Goal: Check status: Check status

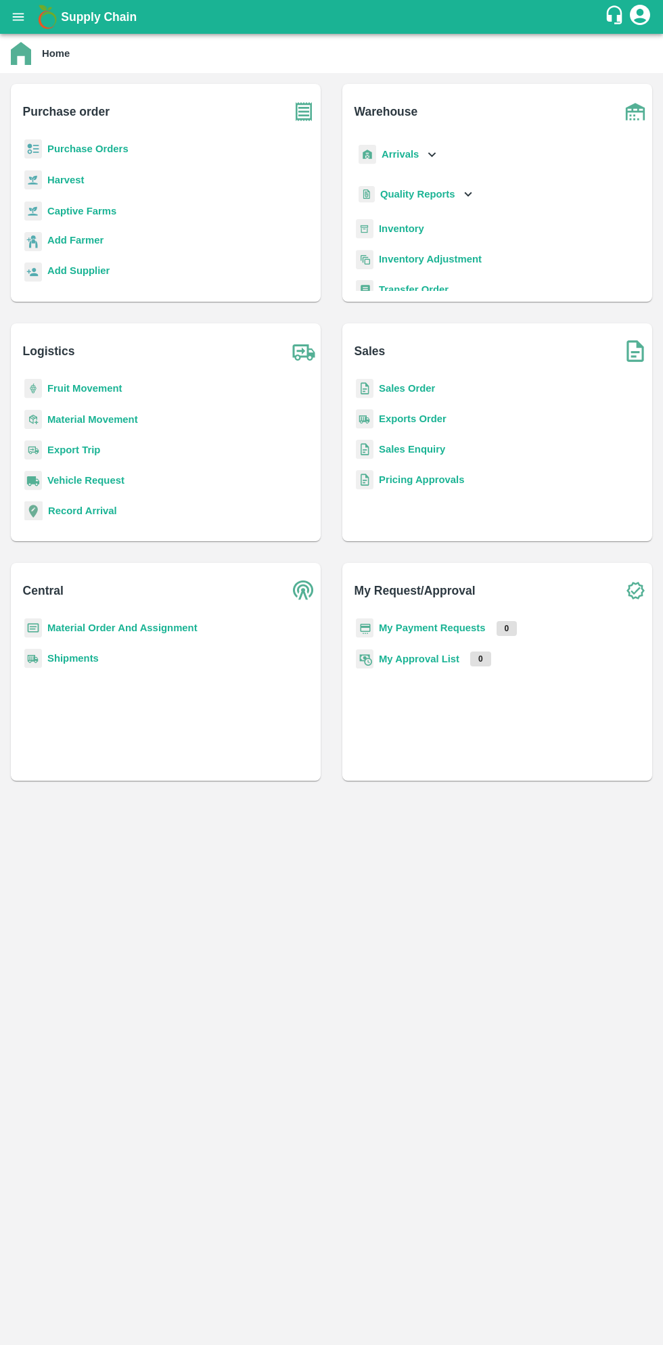
click at [18, 17] on icon "open drawer" at bounding box center [19, 16] width 12 height 7
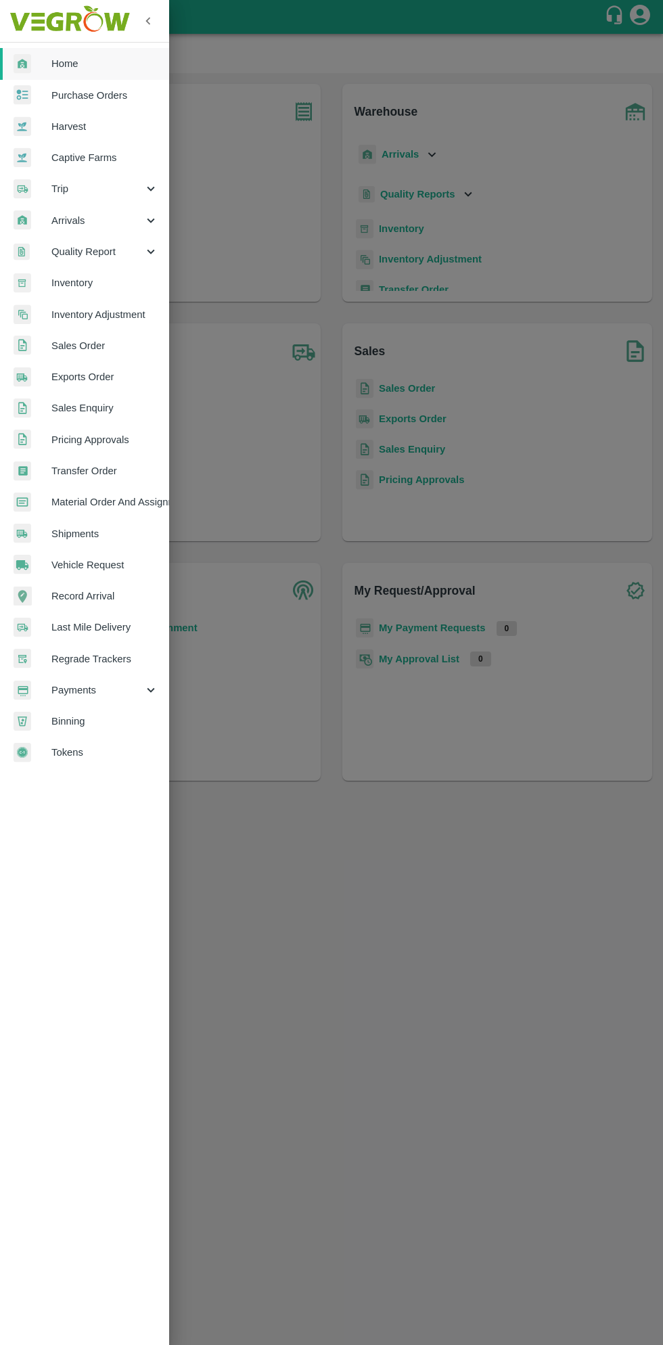
click at [93, 693] on span "Payments" at bounding box center [97, 690] width 92 height 15
click at [128, 706] on li "My Payment Requests" at bounding box center [90, 721] width 158 height 31
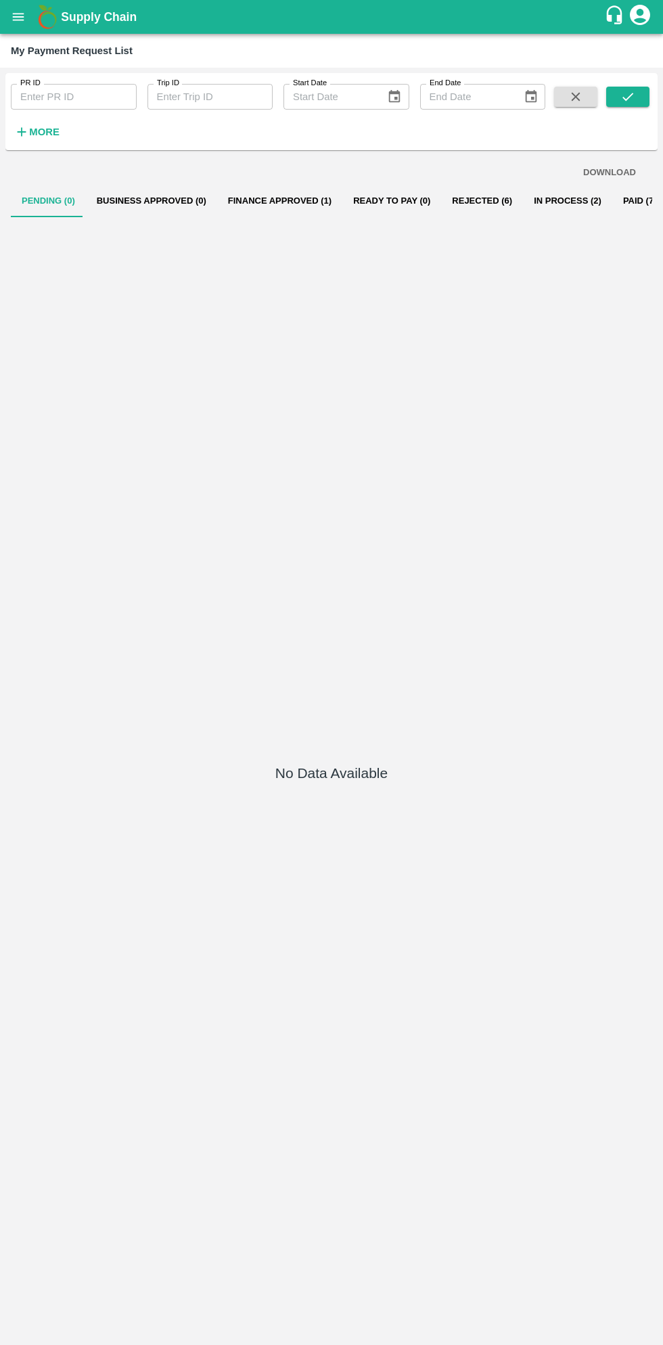
click at [530, 200] on button "In Process (2)" at bounding box center [567, 201] width 89 height 32
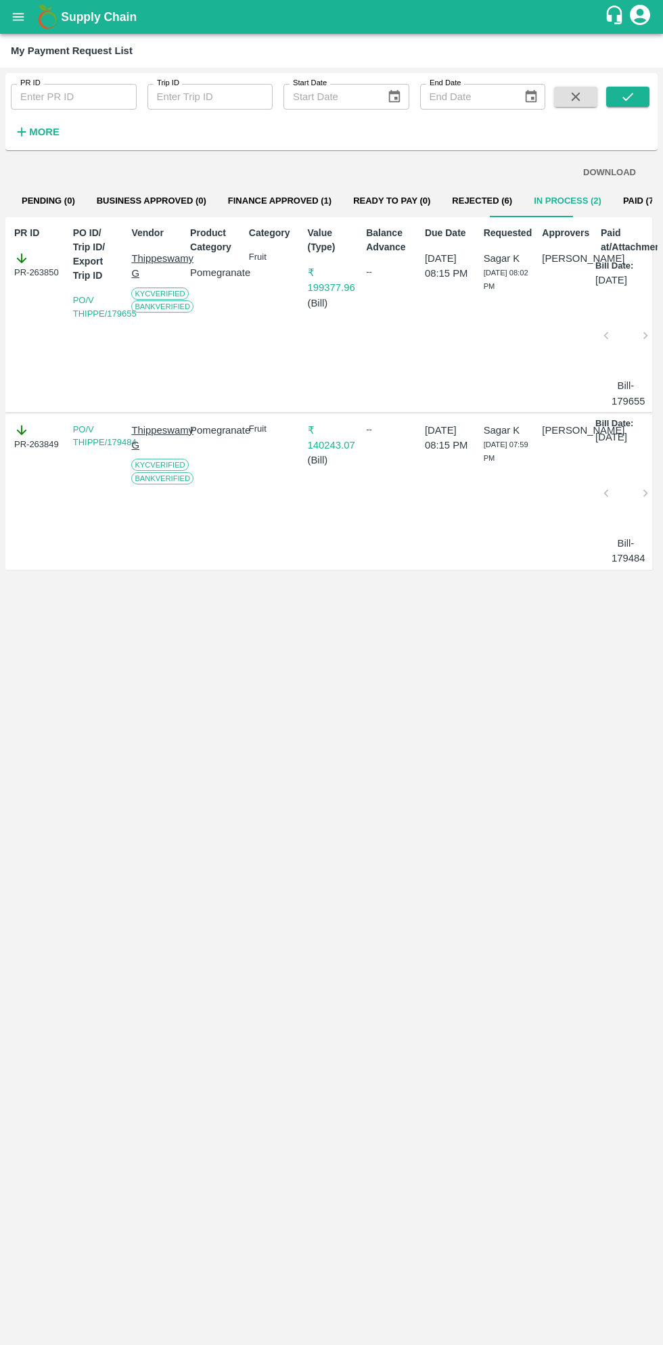
click at [612, 200] on button "Paid (730)" at bounding box center [644, 201] width 65 height 32
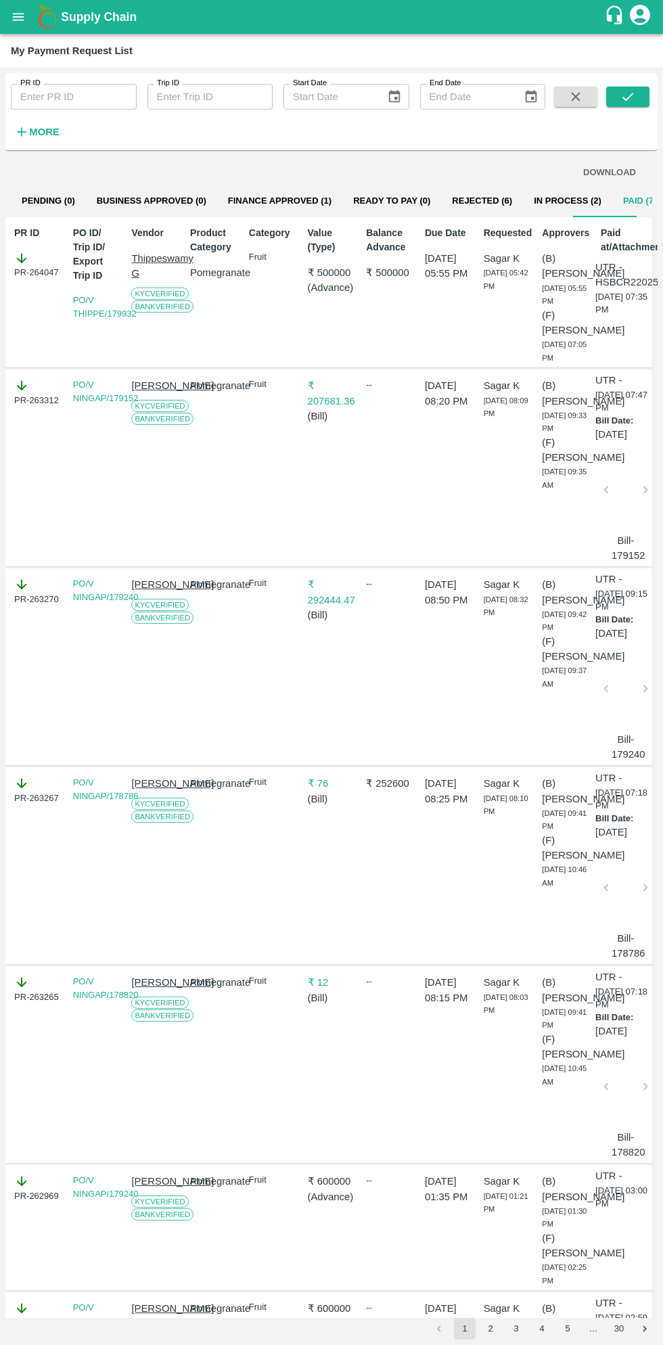
click at [265, 199] on button "Finance Approved (1)" at bounding box center [279, 201] width 125 height 32
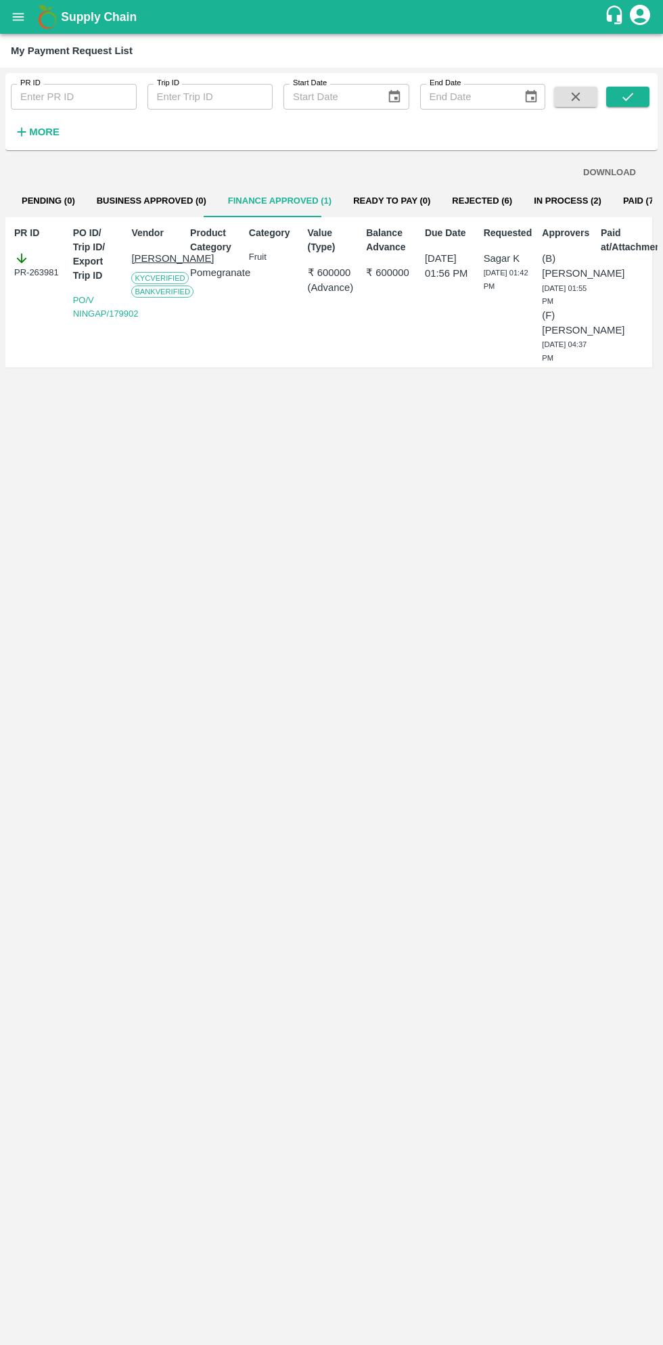
scroll to position [0, 1]
